Goal: Task Accomplishment & Management: Manage account settings

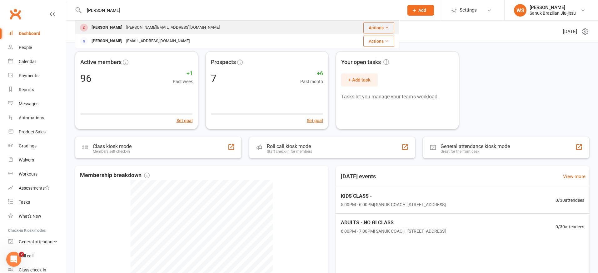
type input "[PERSON_NAME]"
click at [133, 29] on div "[PERSON_NAME][EMAIL_ADDRESS][DOMAIN_NAME]" at bounding box center [172, 27] width 97 height 9
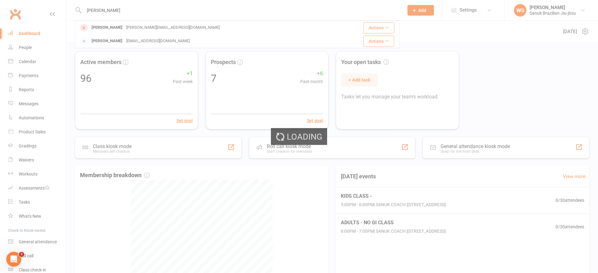
click at [133, 29] on div "Loading" at bounding box center [299, 136] width 598 height 273
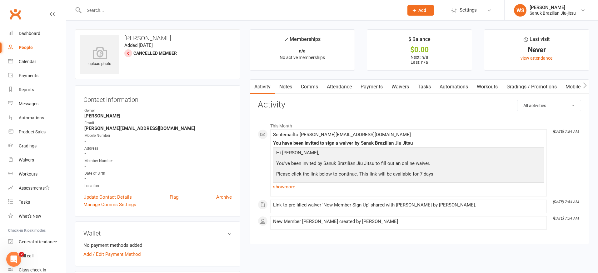
click at [120, 198] on link "Update Contact Details" at bounding box center [107, 196] width 48 height 7
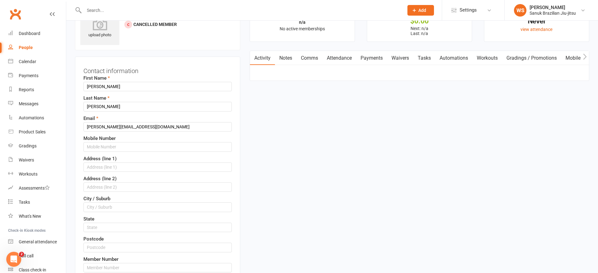
scroll to position [29, 0]
click at [99, 128] on input "[PERSON_NAME][EMAIL_ADDRESS][DOMAIN_NAME]" at bounding box center [157, 125] width 148 height 9
click at [139, 127] on input "[EMAIL_ADDRESS][DOMAIN_NAME]" at bounding box center [157, 125] width 148 height 9
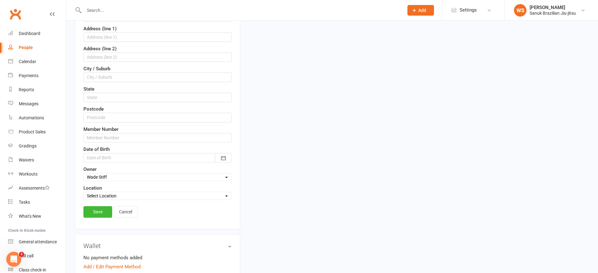
scroll to position [164, 0]
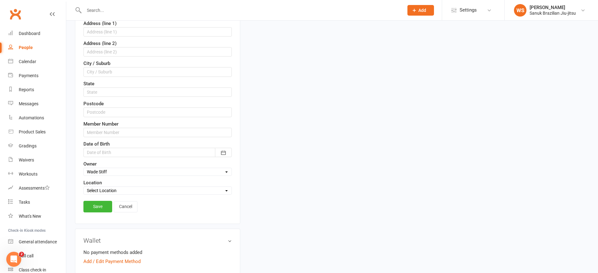
type input "[EMAIL_ADDRESS][DOMAIN_NAME]"
click at [103, 207] on link "Save" at bounding box center [97, 206] width 29 height 11
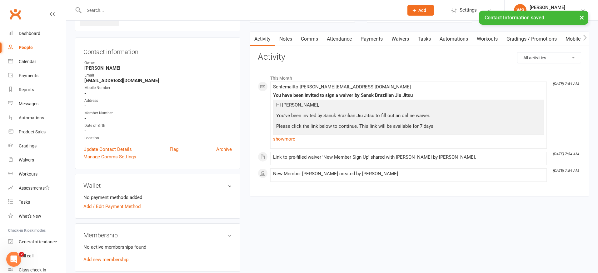
scroll to position [0, 0]
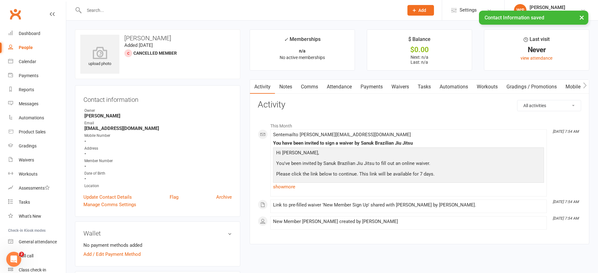
click at [404, 88] on link "Waivers" at bounding box center [400, 87] width 26 height 14
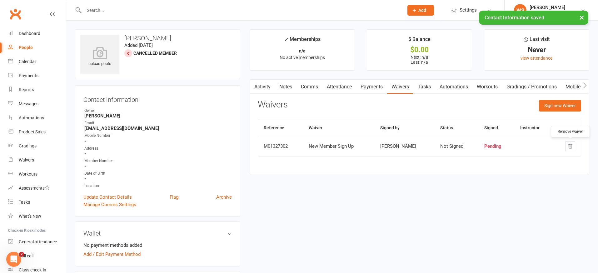
click at [570, 146] on icon "button" at bounding box center [570, 146] width 4 height 4
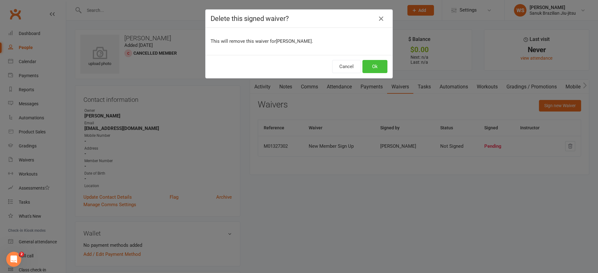
click at [376, 67] on button "Ok" at bounding box center [374, 66] width 25 height 13
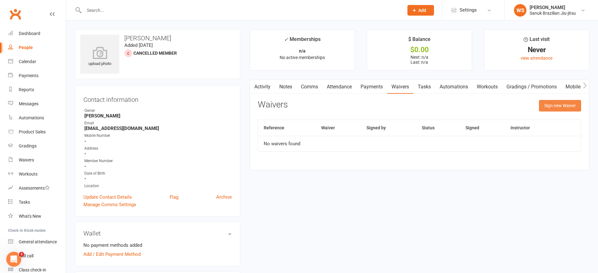
click at [557, 105] on button "Sign new Waiver" at bounding box center [560, 105] width 42 height 11
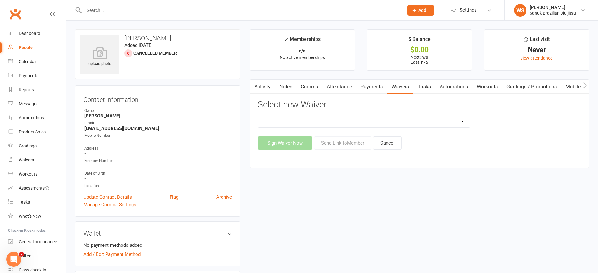
select select "13683"
click option "New Member Sign Up" at bounding box center [0, 0] width 0 height 0
click at [332, 146] on button "Send Link to Member" at bounding box center [342, 142] width 57 height 13
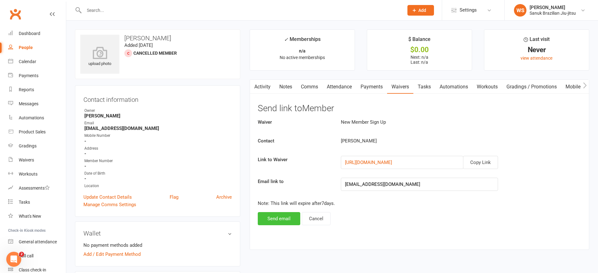
click at [275, 220] on button "Send email" at bounding box center [279, 218] width 42 height 13
